Goal: Check status: Check status

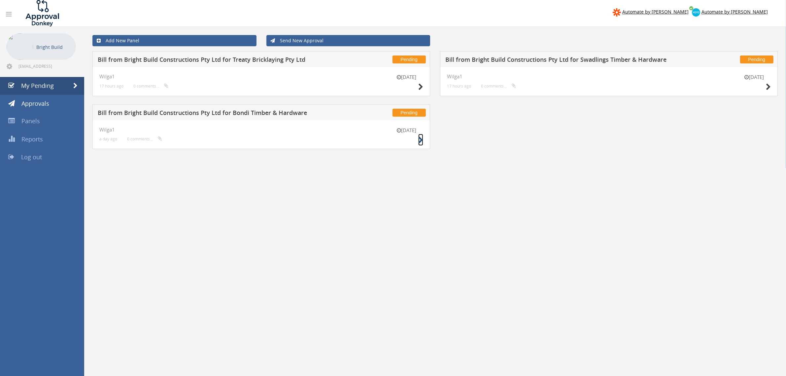
click at [419, 138] on icon at bounding box center [420, 140] width 5 height 7
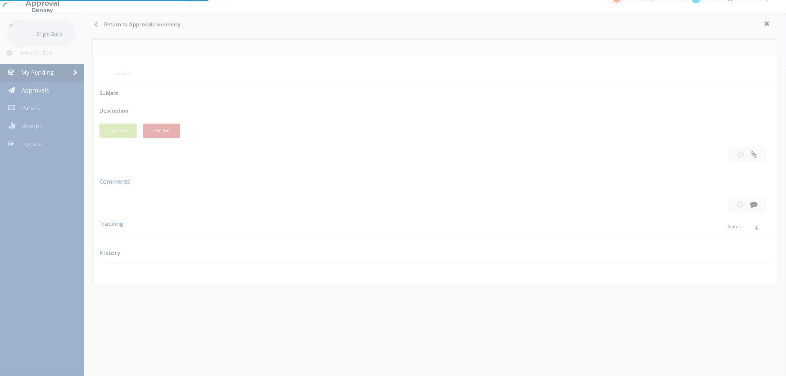
scroll to position [26, 0]
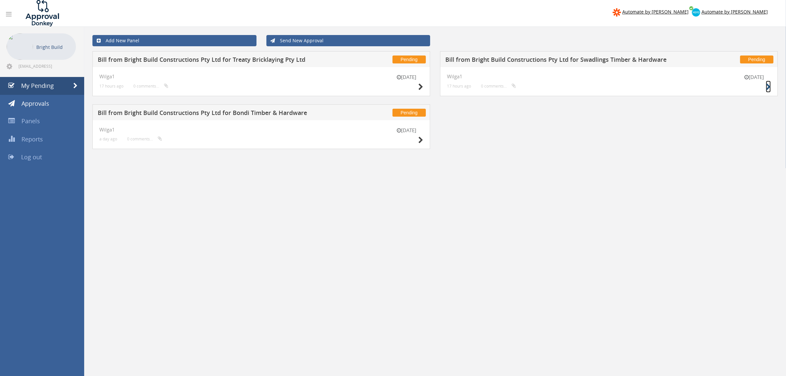
click at [766, 86] on icon at bounding box center [768, 86] width 5 height 7
click at [421, 86] on icon at bounding box center [420, 86] width 5 height 7
